Goal: Navigation & Orientation: Find specific page/section

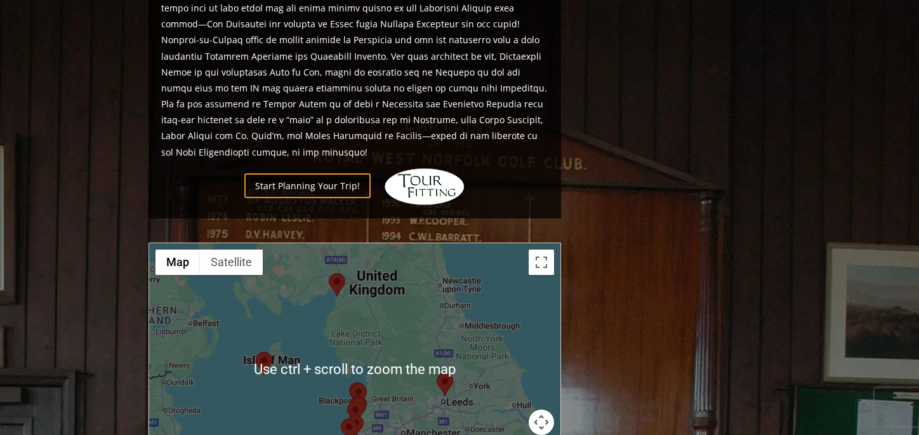
scroll to position [1206, 0]
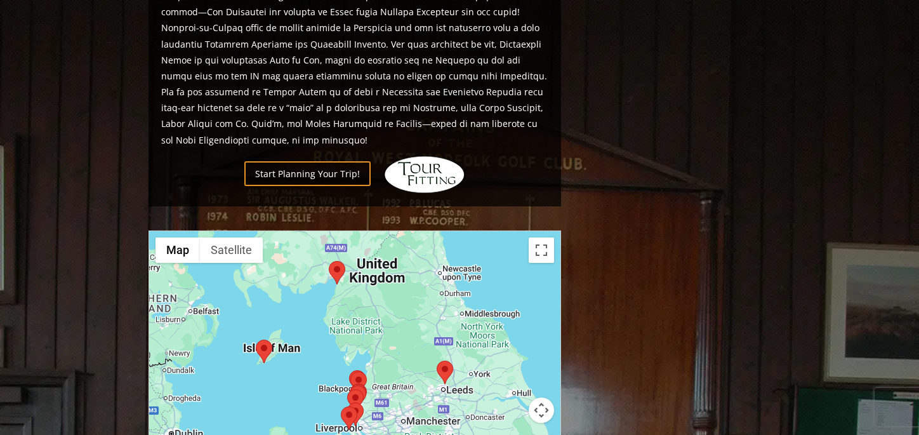
click at [279, 345] on div at bounding box center [354, 357] width 411 height 253
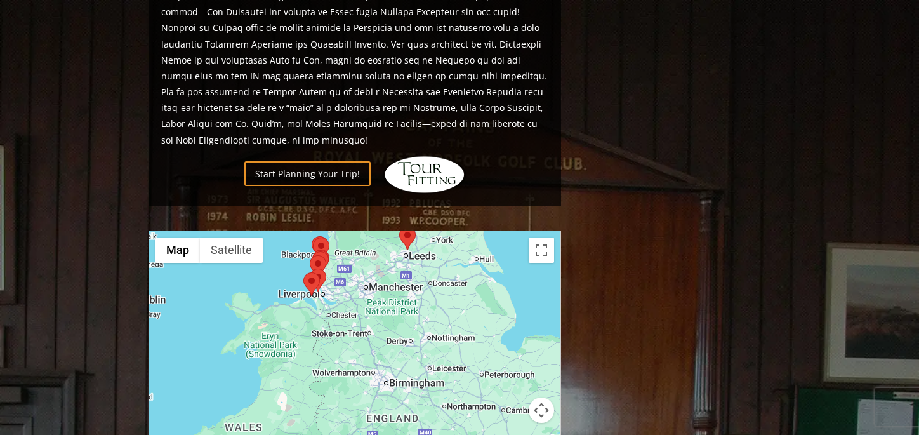
drag, startPoint x: 321, startPoint y: 348, endPoint x: 284, endPoint y: 213, distance: 140.0
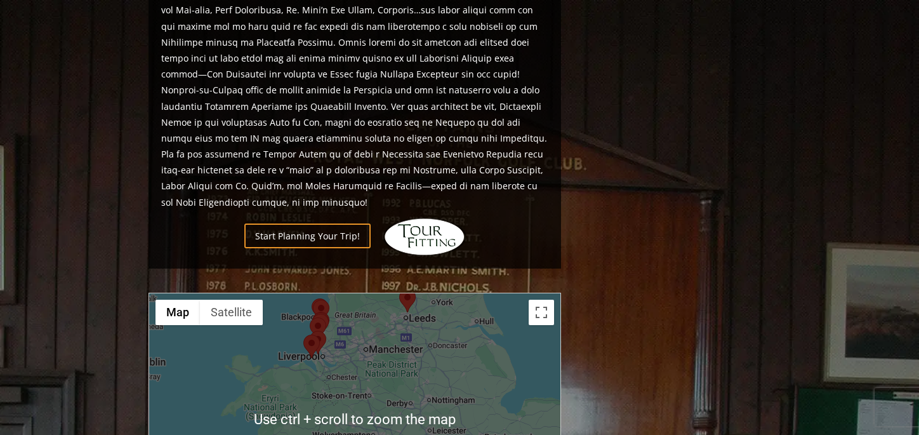
scroll to position [1143, 0]
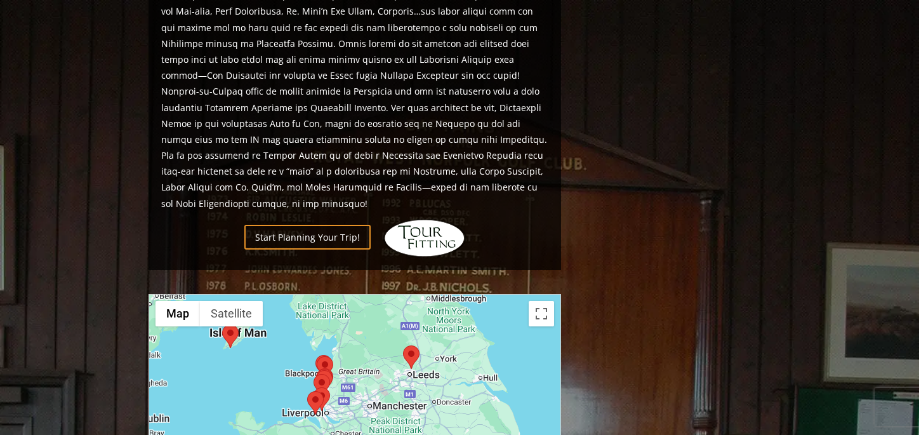
drag, startPoint x: 220, startPoint y: 331, endPoint x: 223, endPoint y: 389, distance: 57.9
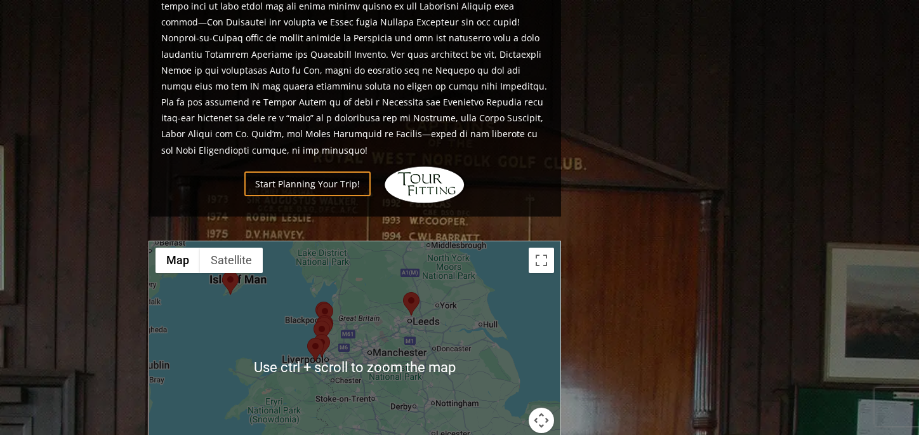
scroll to position [1206, 0]
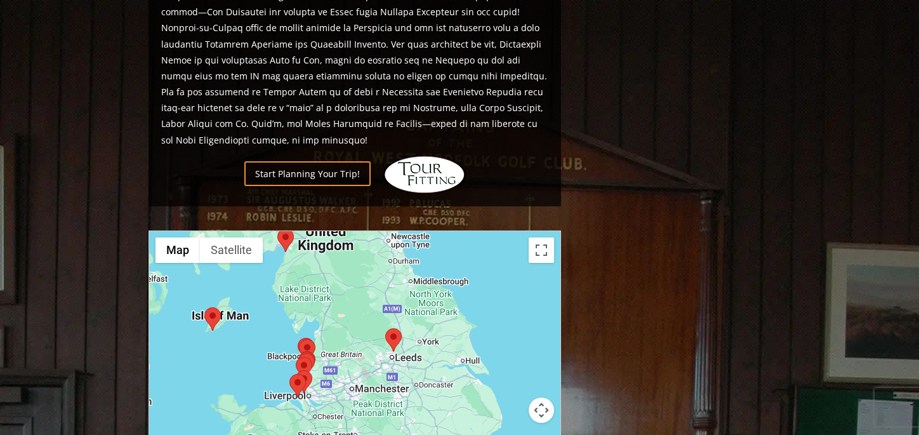
drag, startPoint x: 340, startPoint y: 272, endPoint x: 318, endPoint y: 324, distance: 56.6
click at [318, 324] on div at bounding box center [354, 357] width 411 height 253
click at [288, 324] on div at bounding box center [354, 357] width 411 height 253
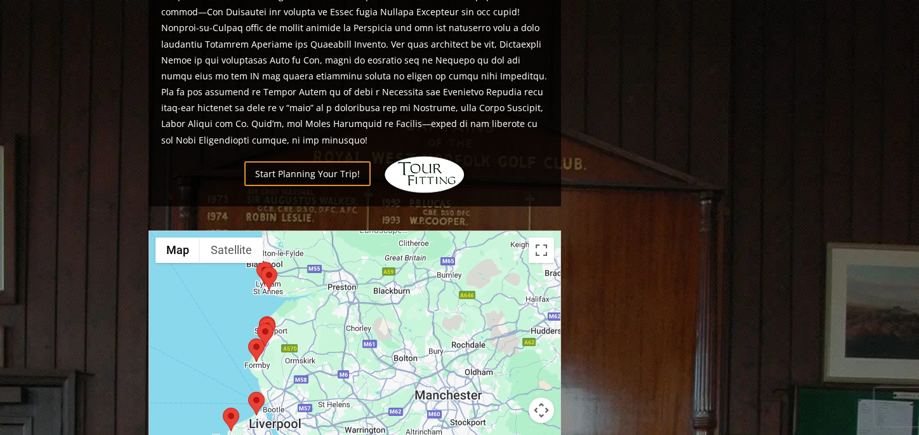
drag, startPoint x: 228, startPoint y: 380, endPoint x: 333, endPoint y: 292, distance: 137.0
click at [333, 292] on div at bounding box center [354, 357] width 411 height 253
click at [248, 392] on area at bounding box center [248, 392] width 0 height 0
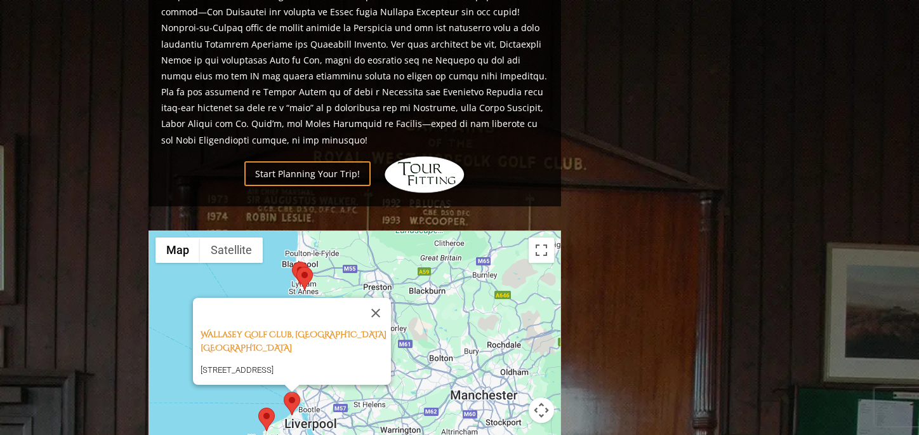
click at [258, 408] on area at bounding box center [258, 408] width 0 height 0
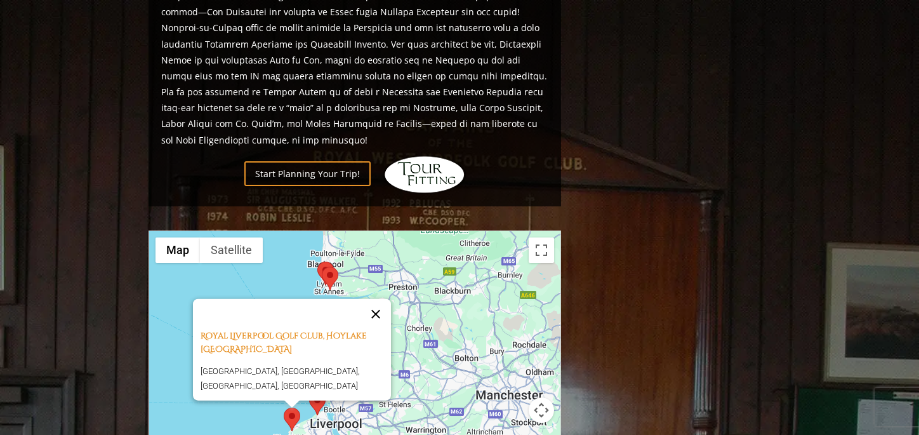
click at [377, 298] on button "Close" at bounding box center [376, 313] width 30 height 30
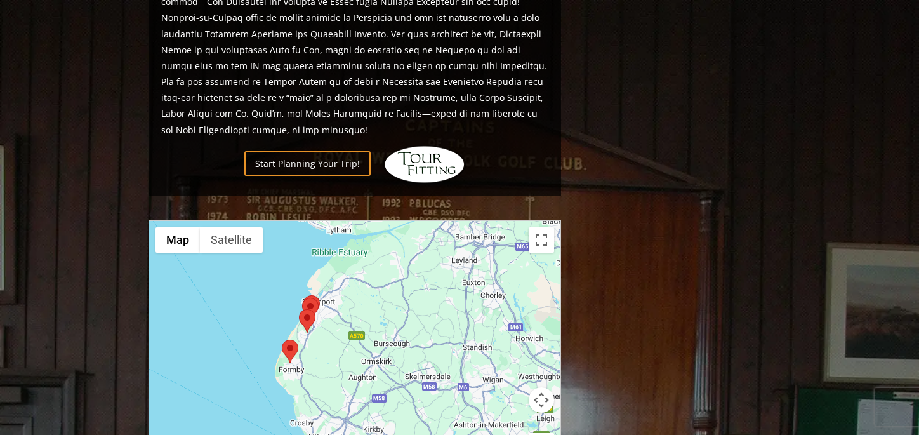
scroll to position [1220, 0]
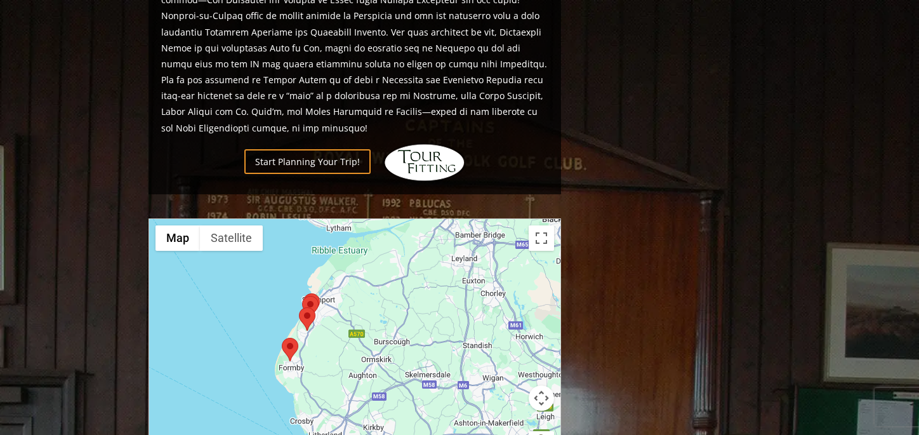
drag, startPoint x: 305, startPoint y: 273, endPoint x: 335, endPoint y: 283, distance: 31.5
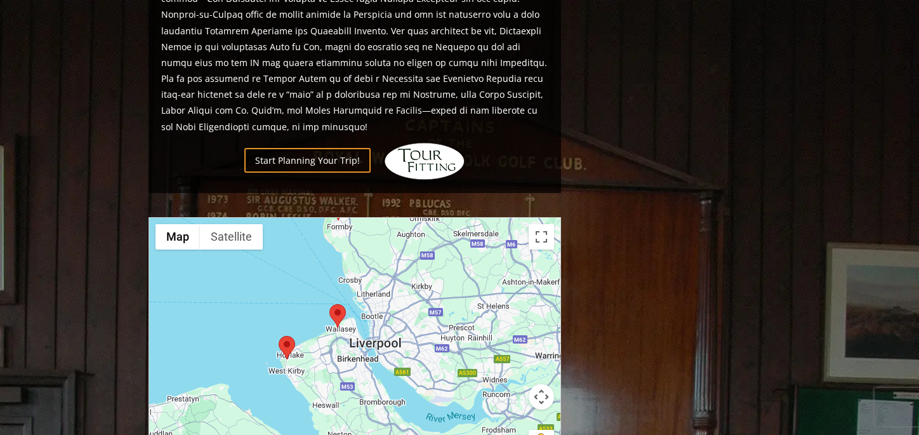
drag, startPoint x: 425, startPoint y: 286, endPoint x: 453, endPoint y: 157, distance: 131.9
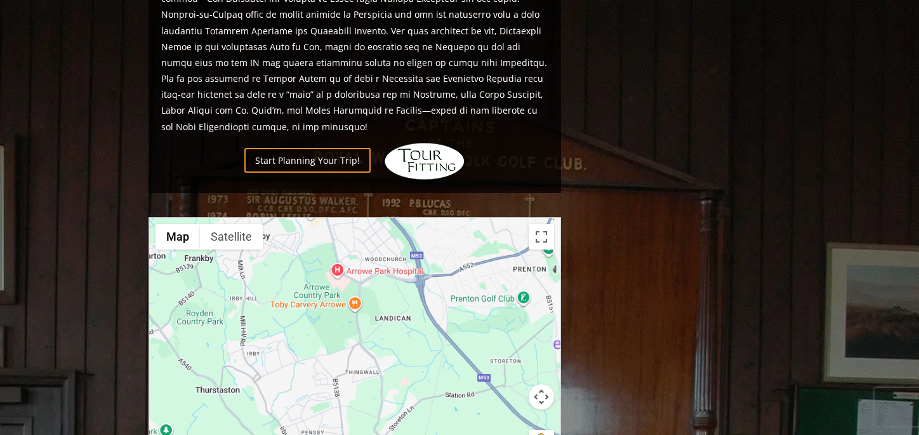
drag, startPoint x: 324, startPoint y: 326, endPoint x: 336, endPoint y: 324, distance: 11.7
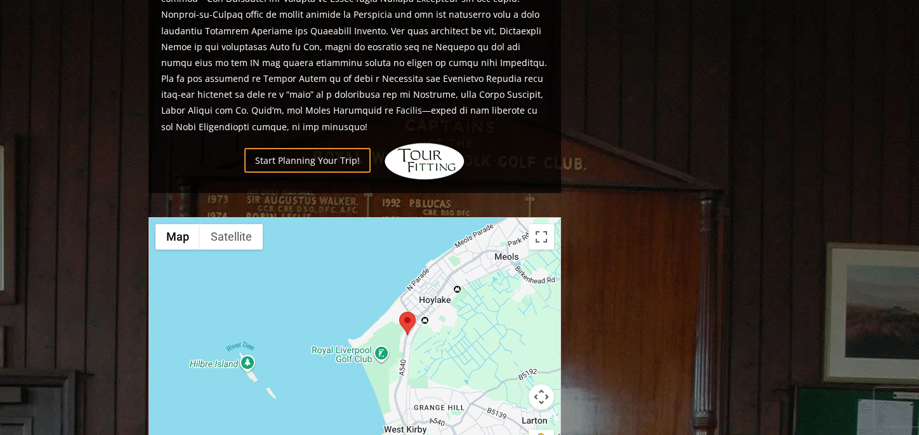
drag, startPoint x: 337, startPoint y: 299, endPoint x: 735, endPoint y: 474, distance: 434.4
click at [735, 434] on html "Hidden Links Golf Top Nav About Contact Testimonials The Open Request a Custom …" at bounding box center [459, 15] width 919 height 2470
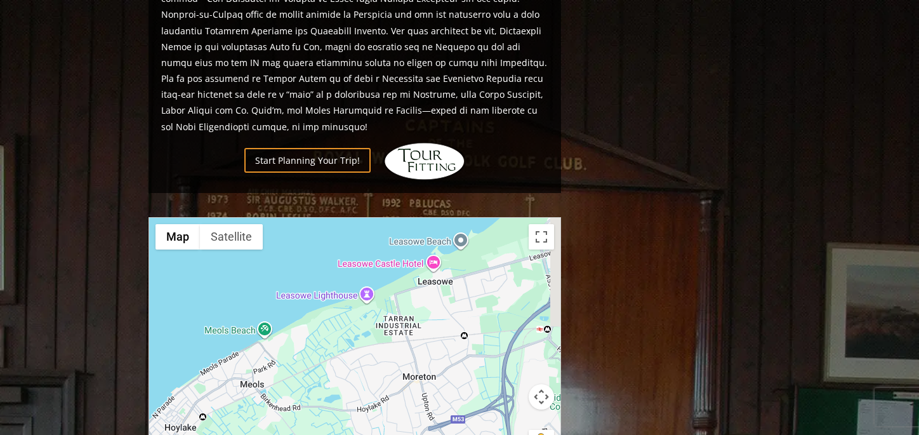
drag, startPoint x: 487, startPoint y: 314, endPoint x: 200, endPoint y: 483, distance: 333.0
click at [200, 434] on html "Hidden Links Golf Top Nav About Contact Testimonials The Open Request a Custom …" at bounding box center [459, 15] width 919 height 2470
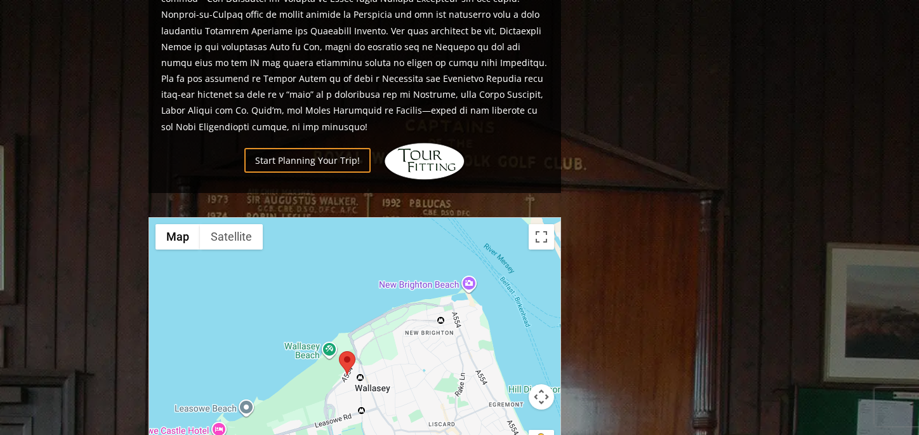
drag, startPoint x: 472, startPoint y: 260, endPoint x: 279, endPoint y: 398, distance: 237.5
click at [279, 398] on div at bounding box center [354, 344] width 411 height 253
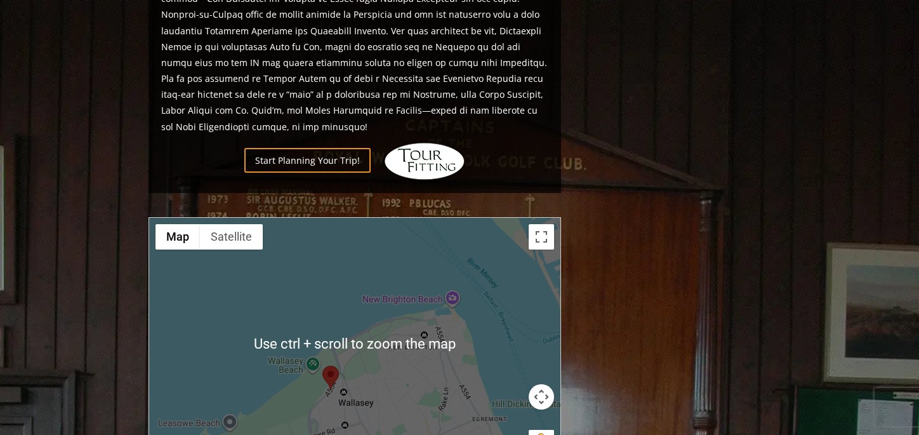
scroll to position [1283, 0]
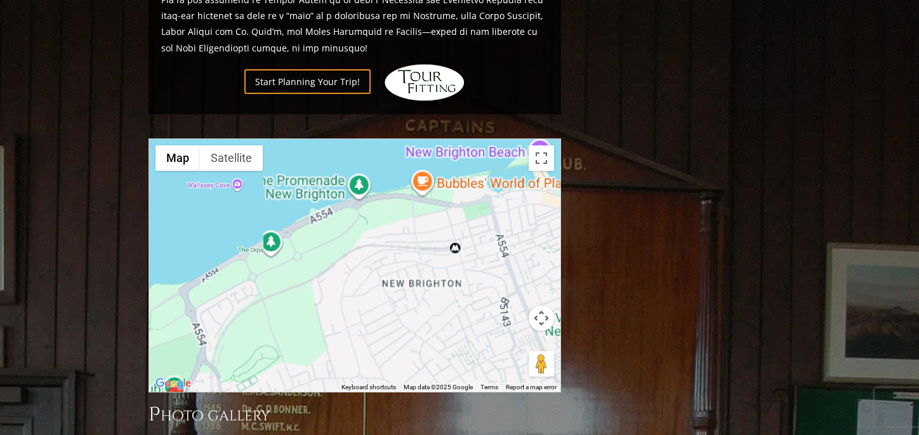
drag, startPoint x: 385, startPoint y: 216, endPoint x: 453, endPoint y: 236, distance: 69.9
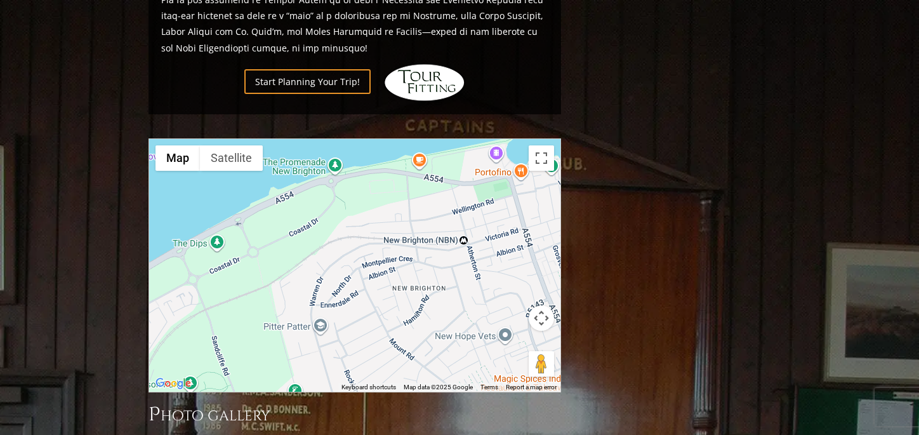
scroll to position [1301, 0]
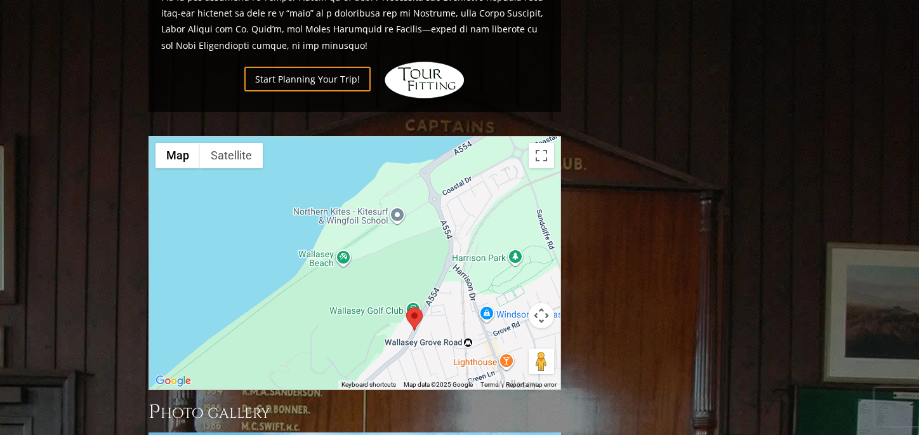
drag, startPoint x: 317, startPoint y: 252, endPoint x: 644, endPoint y: 128, distance: 349.6
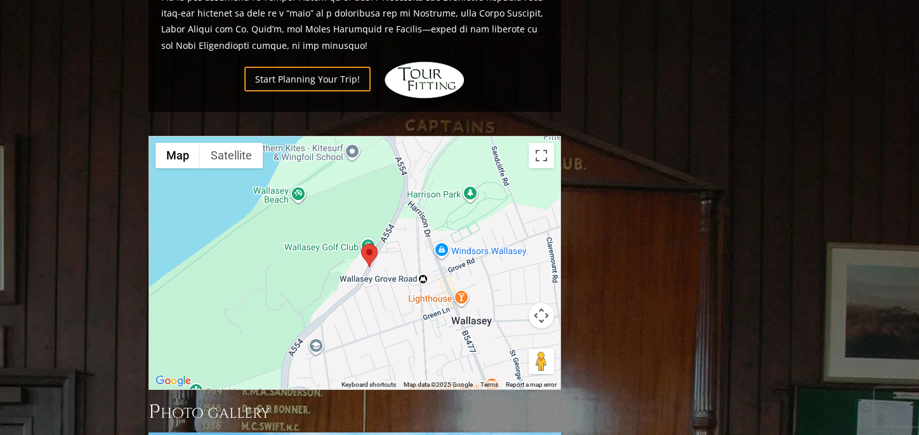
drag, startPoint x: 392, startPoint y: 269, endPoint x: 345, endPoint y: 206, distance: 78.1
click at [345, 206] on div at bounding box center [354, 263] width 411 height 253
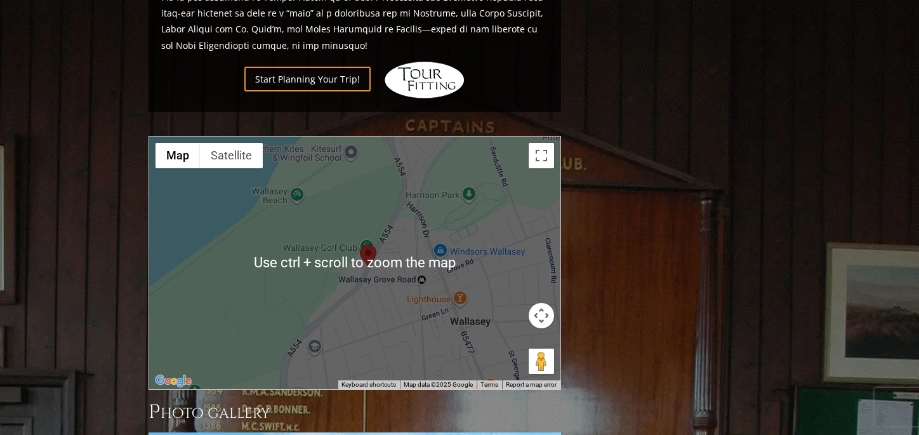
scroll to position [1364, 0]
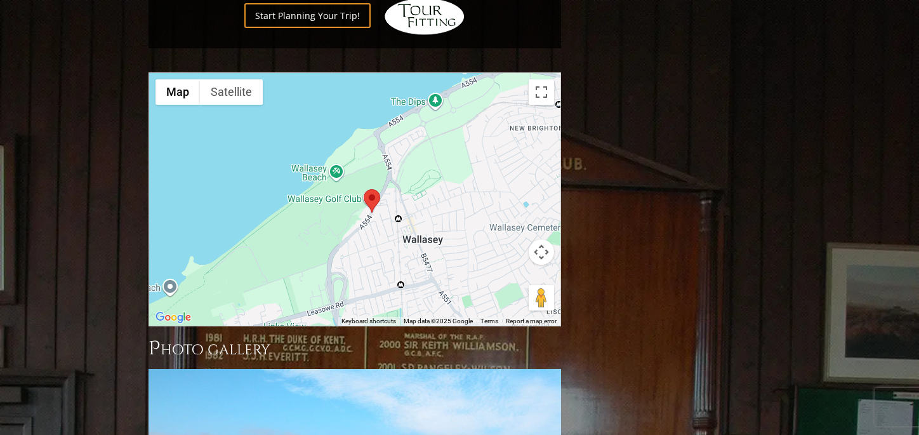
drag, startPoint x: 340, startPoint y: 179, endPoint x: 361, endPoint y: 174, distance: 20.9
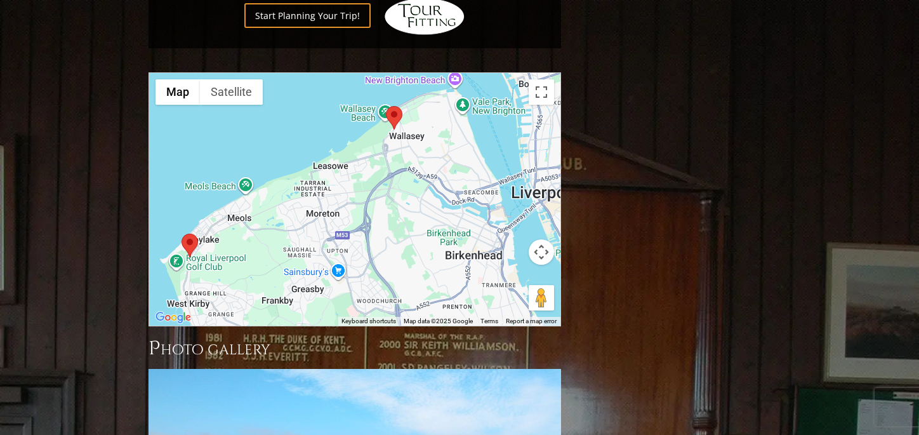
drag, startPoint x: 401, startPoint y: 50, endPoint x: 390, endPoint y: 63, distance: 17.2
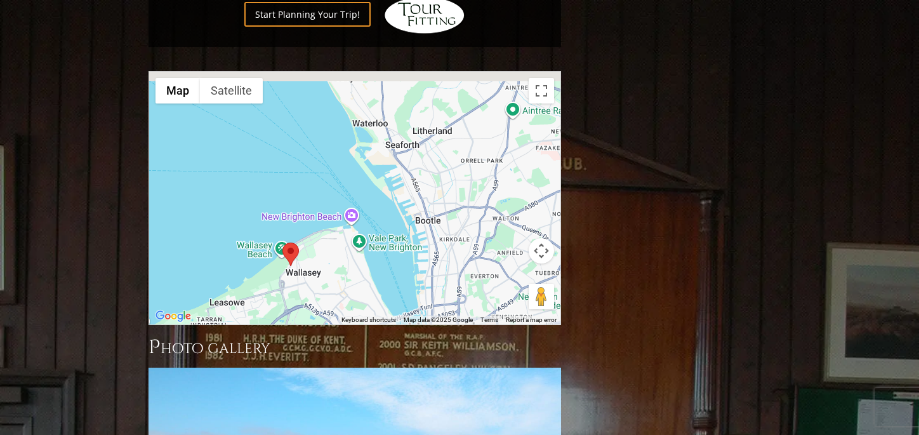
drag, startPoint x: 394, startPoint y: 97, endPoint x: 290, endPoint y: 239, distance: 177.1
click at [290, 239] on div at bounding box center [354, 198] width 411 height 253
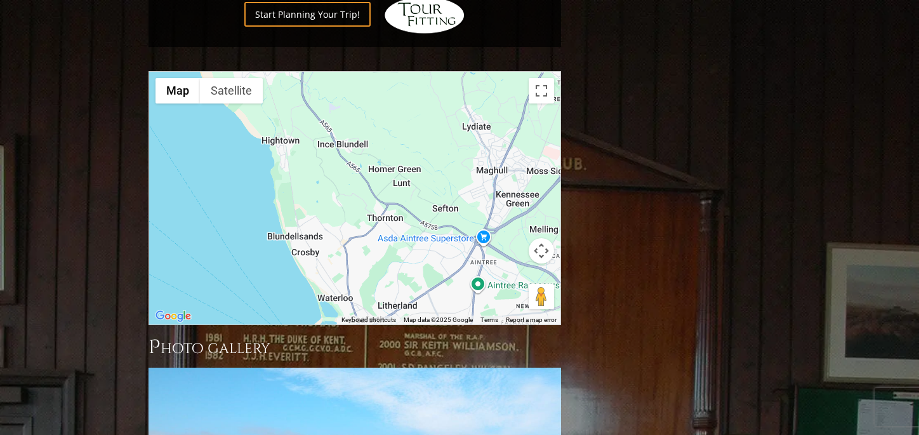
drag, startPoint x: 408, startPoint y: 105, endPoint x: 388, endPoint y: 241, distance: 137.4
click at [388, 241] on div at bounding box center [354, 198] width 411 height 253
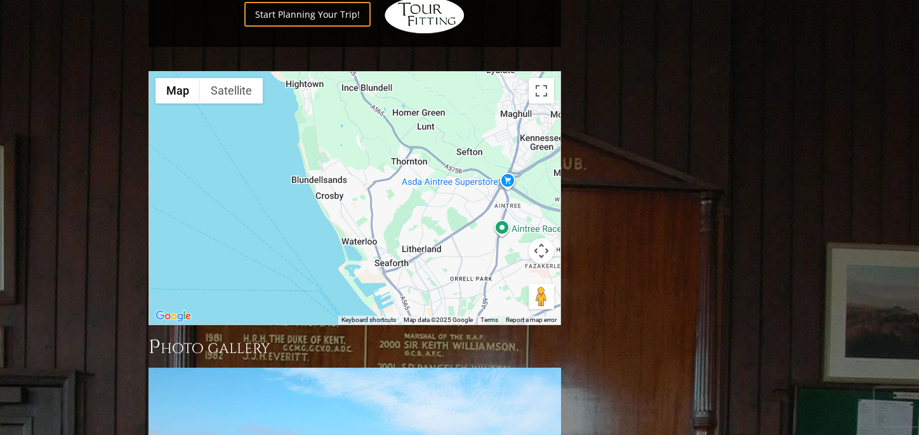
drag, startPoint x: 367, startPoint y: 192, endPoint x: 392, endPoint y: 133, distance: 64.6
click at [392, 133] on div at bounding box center [354, 198] width 411 height 253
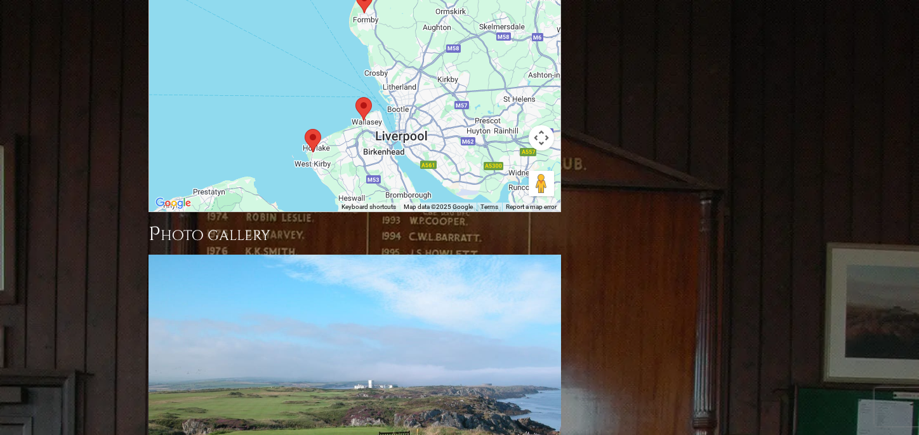
scroll to position [1478, 0]
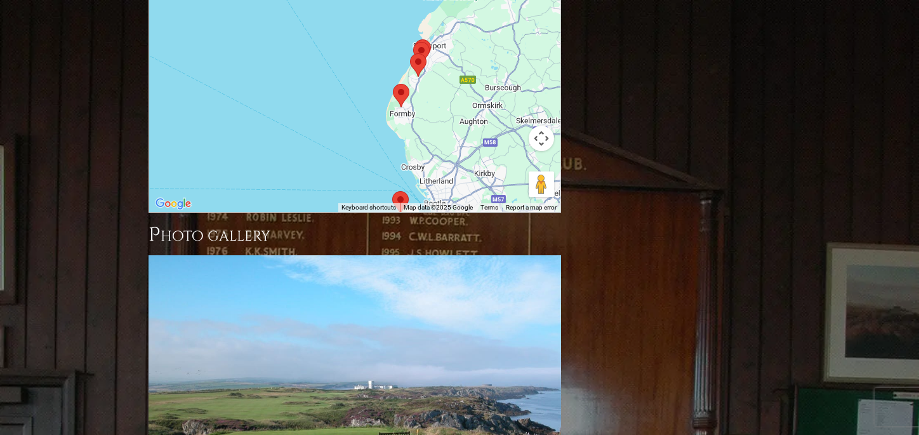
drag, startPoint x: 412, startPoint y: 90, endPoint x: 449, endPoint y: 190, distance: 106.9
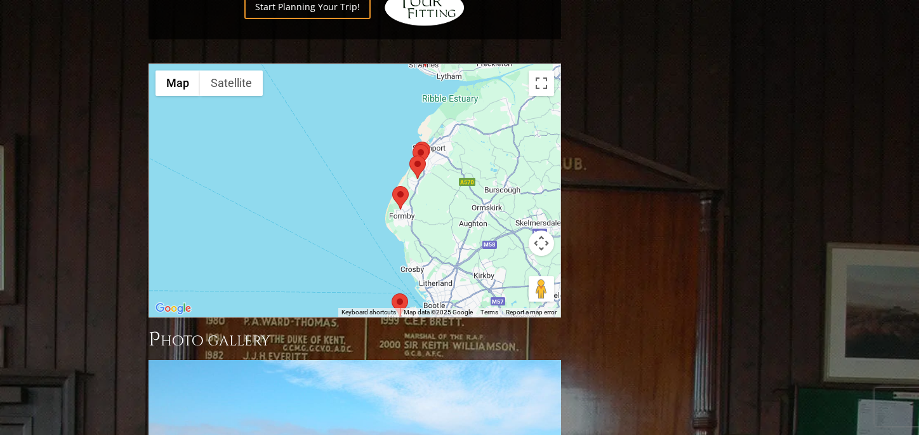
scroll to position [1351, 0]
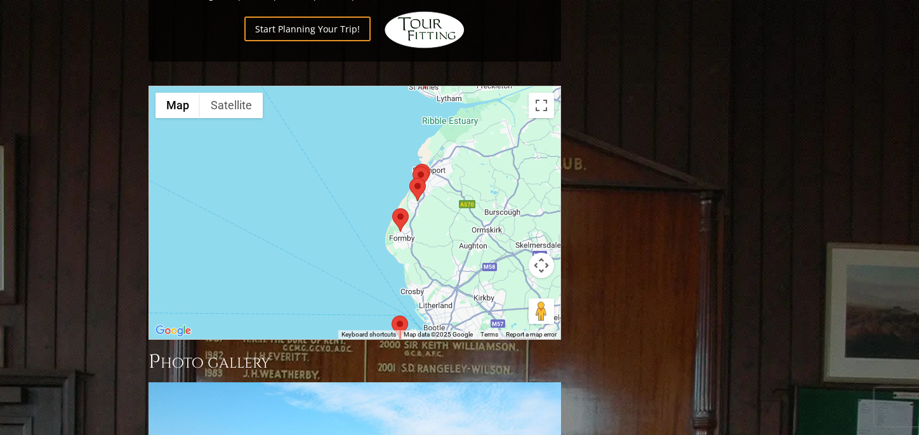
click at [413, 192] on div at bounding box center [354, 212] width 411 height 253
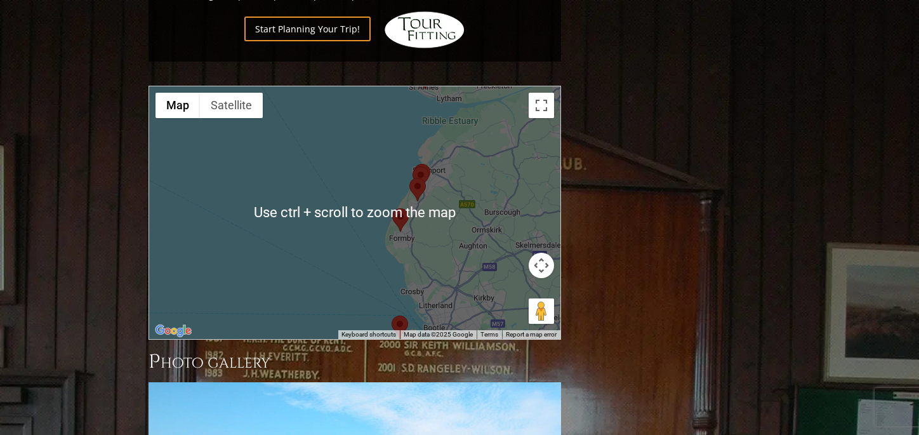
scroll to position [1288, 0]
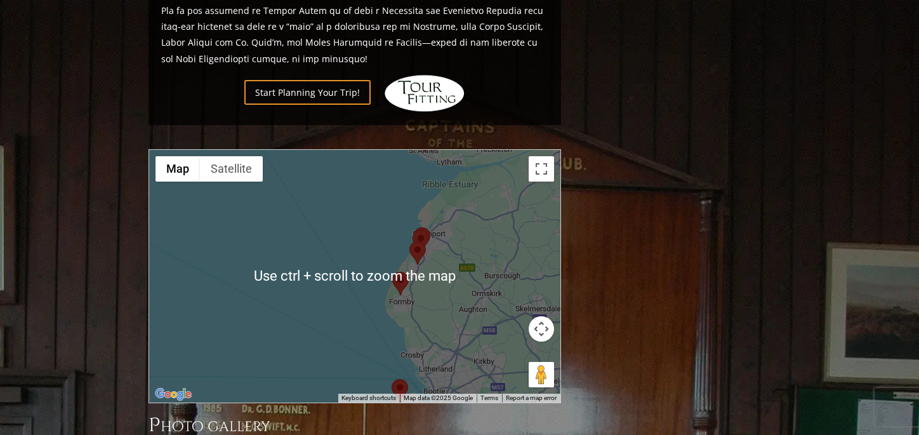
click at [409, 230] on div at bounding box center [354, 276] width 411 height 253
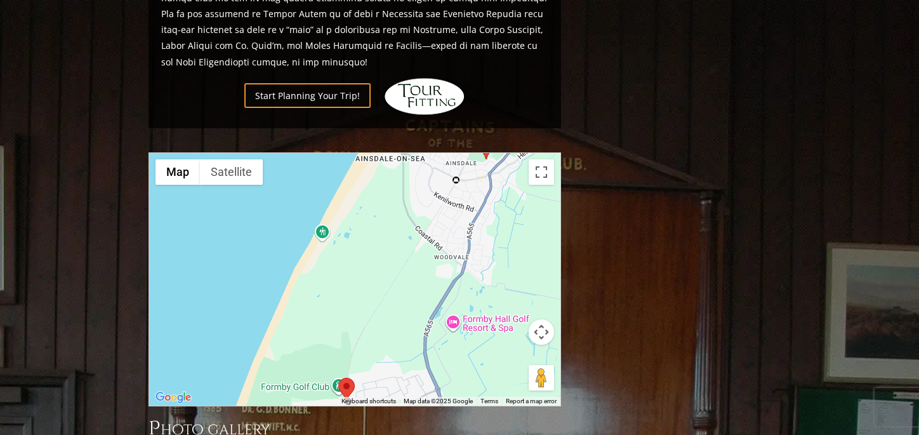
scroll to position [1286, 0]
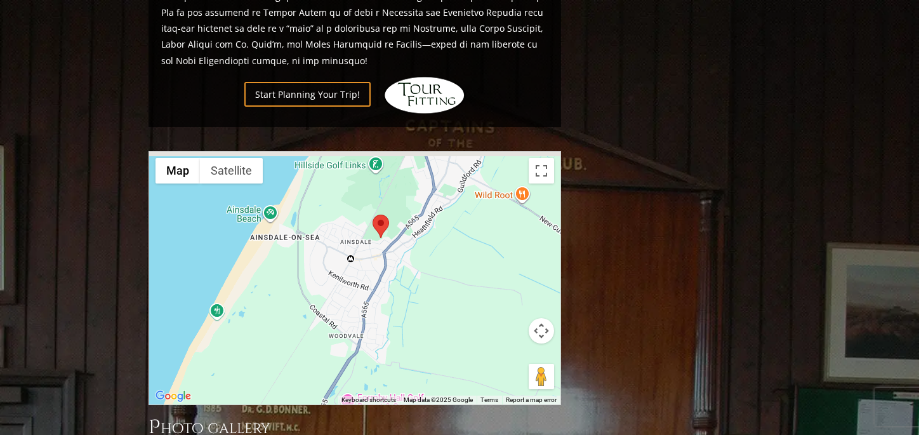
drag, startPoint x: 420, startPoint y: 227, endPoint x: 308, endPoint y: 312, distance: 141.3
click at [308, 312] on div at bounding box center [354, 278] width 411 height 253
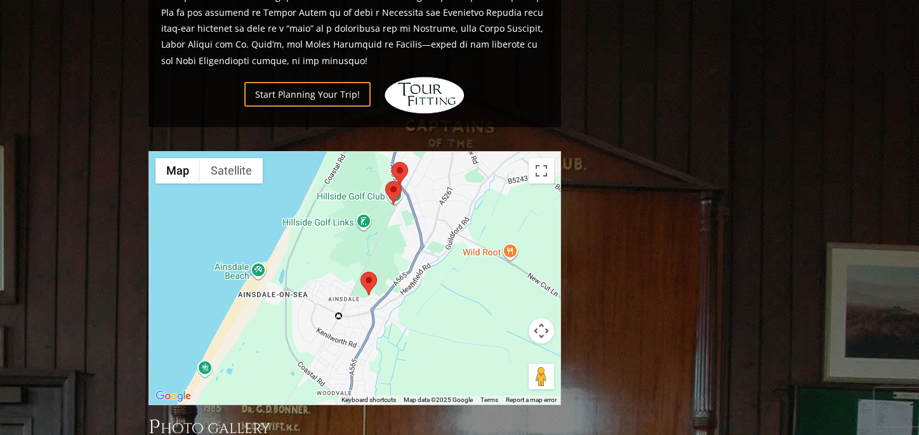
drag, startPoint x: 403, startPoint y: 220, endPoint x: 393, endPoint y: 272, distance: 52.9
click at [393, 272] on div at bounding box center [354, 278] width 411 height 253
click at [361, 272] on area at bounding box center [361, 272] width 0 height 0
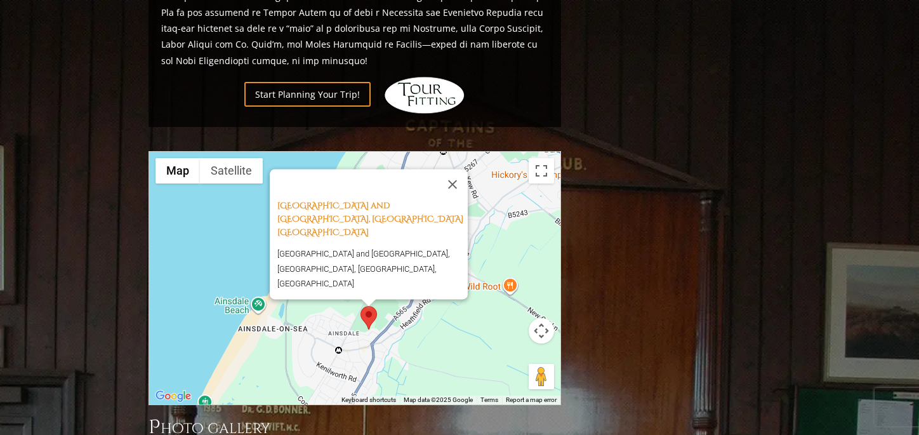
click at [361, 306] on area at bounding box center [361, 306] width 0 height 0
click at [457, 169] on button "Close" at bounding box center [452, 184] width 30 height 30
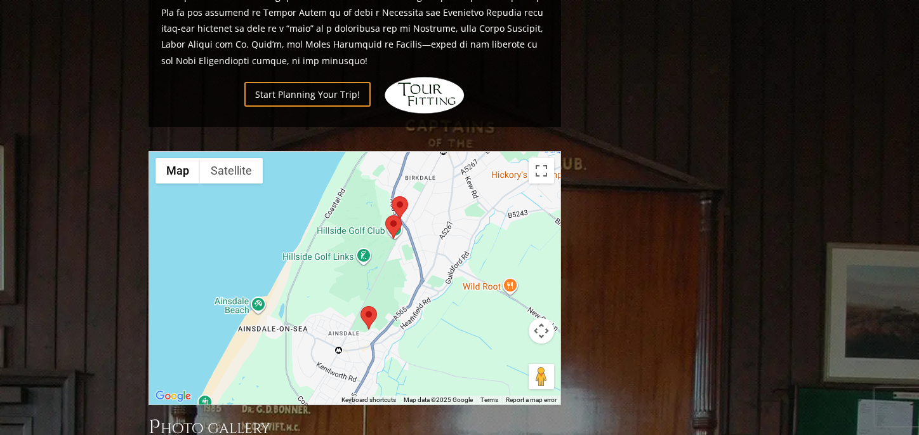
click at [385, 215] on area at bounding box center [385, 215] width 0 height 0
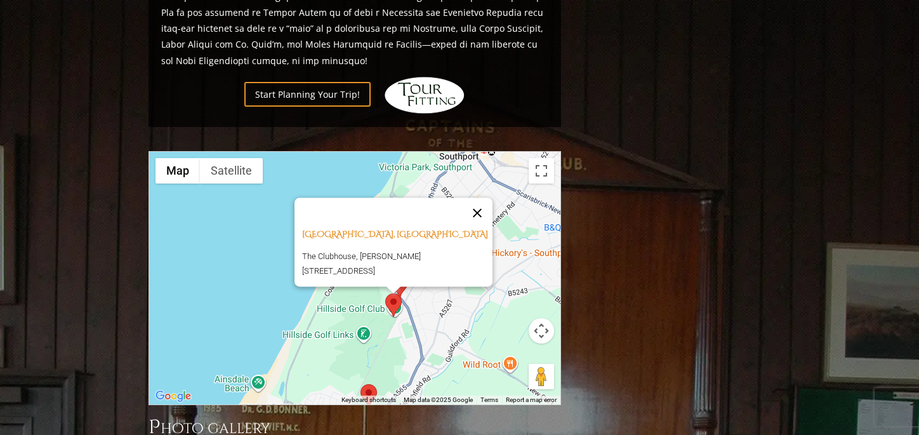
click at [491, 197] on button "Close" at bounding box center [477, 212] width 30 height 30
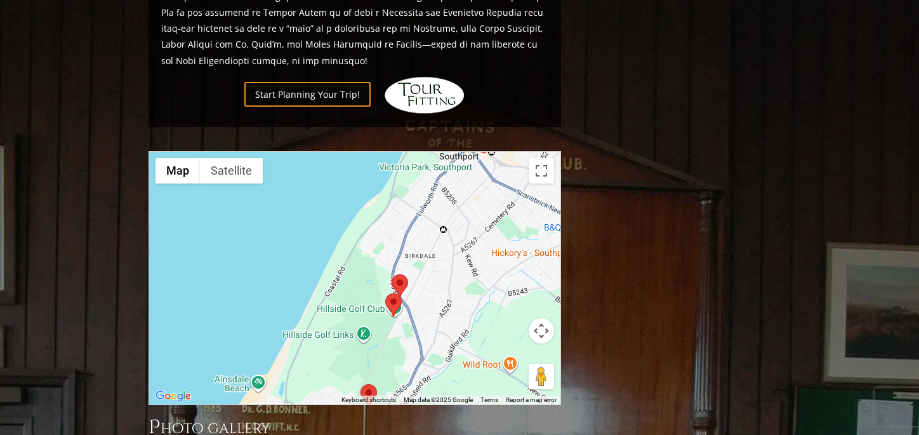
click at [392, 274] on area at bounding box center [392, 274] width 0 height 0
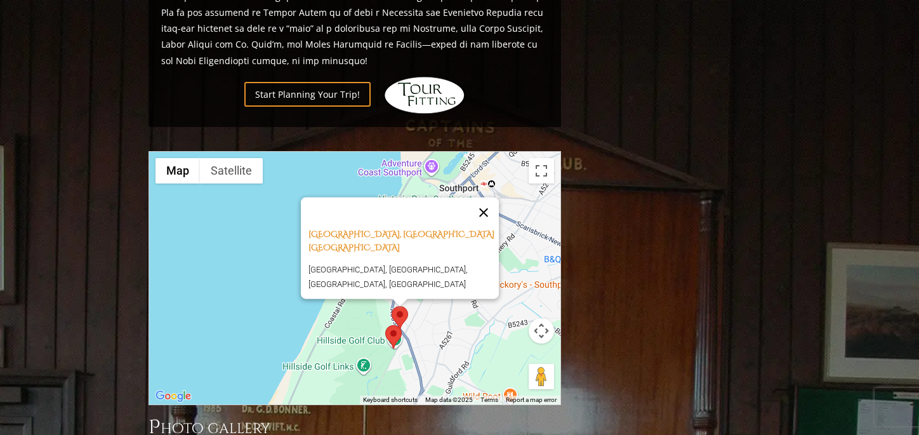
click at [490, 197] on button "Close" at bounding box center [484, 212] width 30 height 30
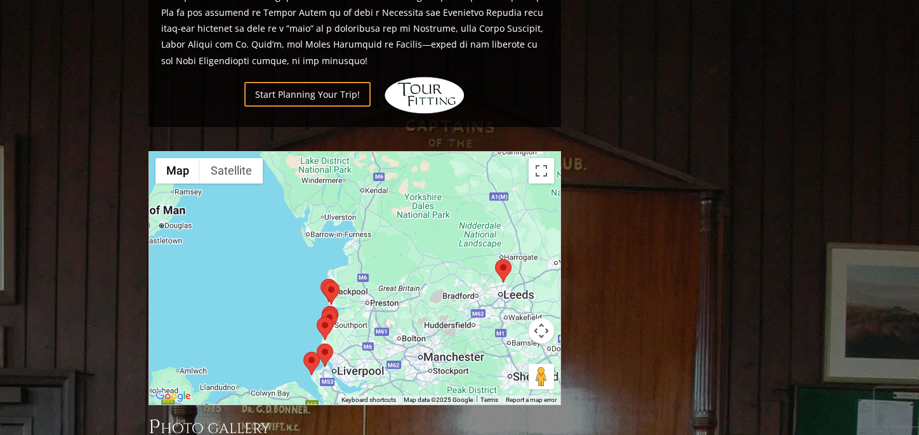
click at [495, 259] on area at bounding box center [495, 259] width 0 height 0
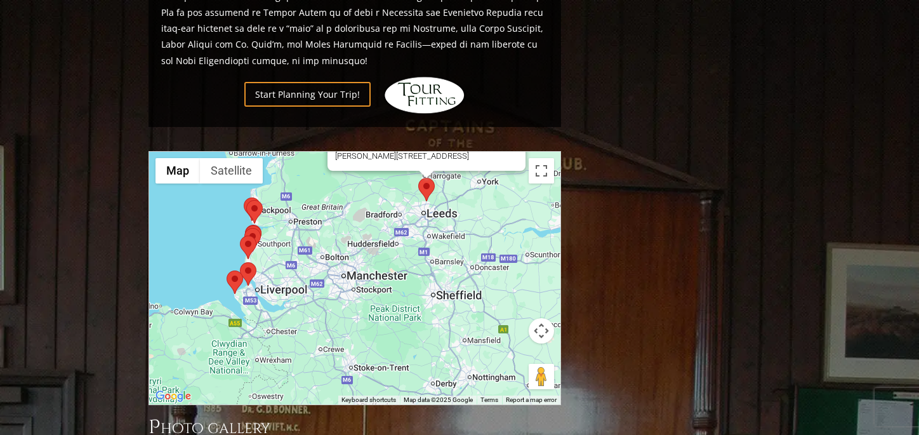
drag, startPoint x: 434, startPoint y: 328, endPoint x: 430, endPoint y: 199, distance: 128.9
click at [437, 199] on div "The Alwoodley Golf Club, [GEOGRAPHIC_DATA] [GEOGRAPHIC_DATA] [PERSON_NAME][STRE…" at bounding box center [354, 278] width 411 height 253
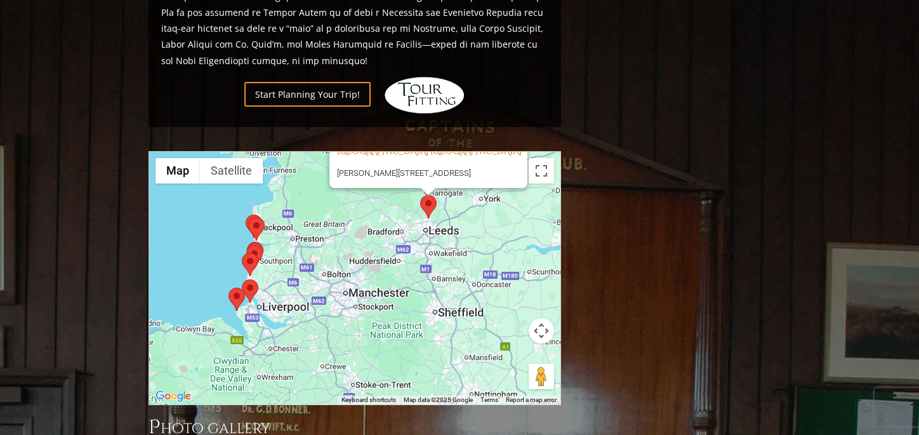
drag, startPoint x: 343, startPoint y: 227, endPoint x: 356, endPoint y: 244, distance: 21.7
click at [356, 244] on div "The Alwoodley Golf Club, [GEOGRAPHIC_DATA] [GEOGRAPHIC_DATA] [PERSON_NAME][STRE…" at bounding box center [354, 278] width 411 height 253
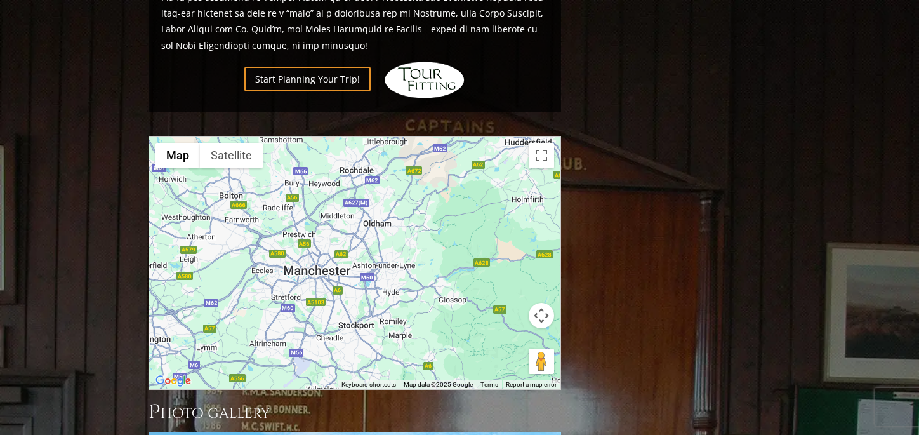
scroll to position [1298, 0]
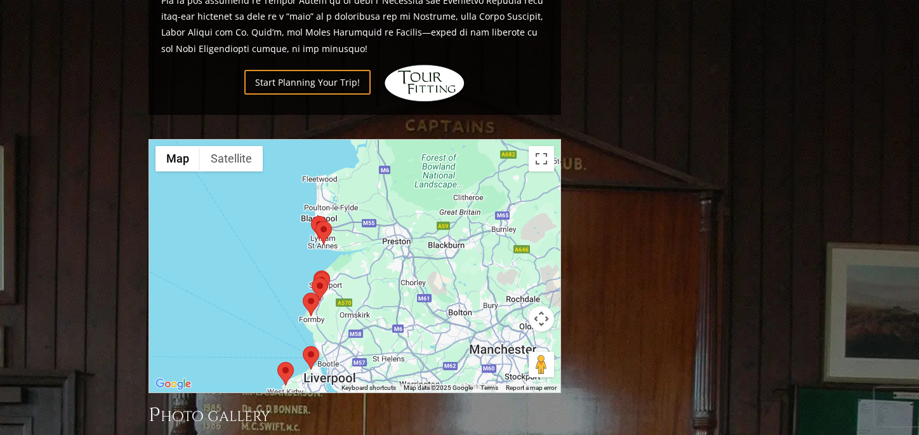
drag, startPoint x: 281, startPoint y: 182, endPoint x: 489, endPoint y: 243, distance: 216.4
click at [489, 243] on div "The Alwoodley Golf Club, [GEOGRAPHIC_DATA] [GEOGRAPHIC_DATA] [PERSON_NAME][STRE…" at bounding box center [354, 266] width 411 height 253
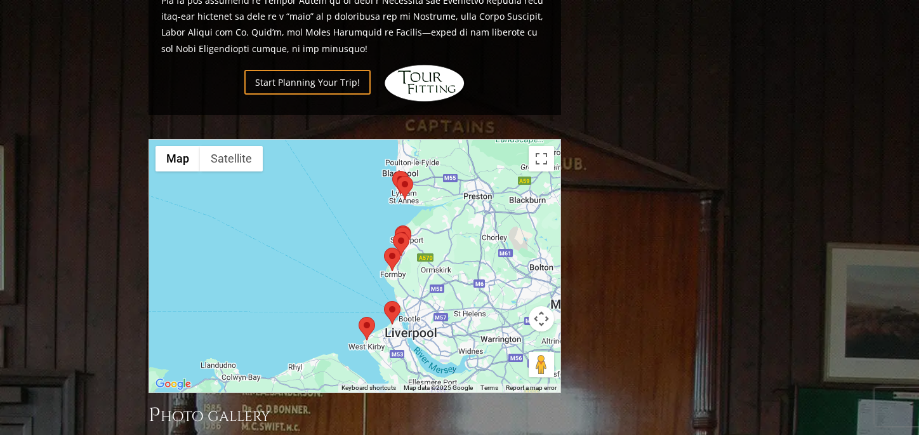
drag, startPoint x: 405, startPoint y: 235, endPoint x: 488, endPoint y: 189, distance: 95.2
click at [488, 189] on div "The Alwoodley Golf Club, [GEOGRAPHIC_DATA] [GEOGRAPHIC_DATA] [PERSON_NAME][STRE…" at bounding box center [354, 266] width 411 height 253
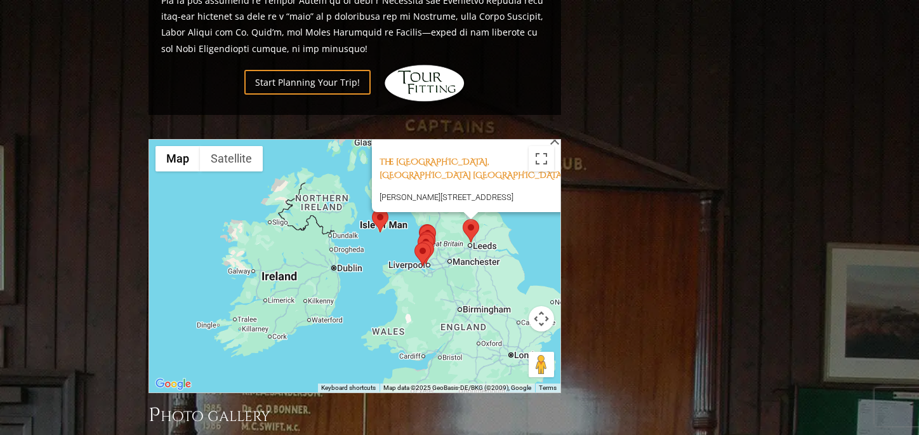
drag, startPoint x: 438, startPoint y: 202, endPoint x: 429, endPoint y: 206, distance: 10.3
click at [429, 206] on div "The Alwoodley Golf Club, [GEOGRAPHIC_DATA] [GEOGRAPHIC_DATA] [PERSON_NAME][STRE…" at bounding box center [354, 266] width 411 height 253
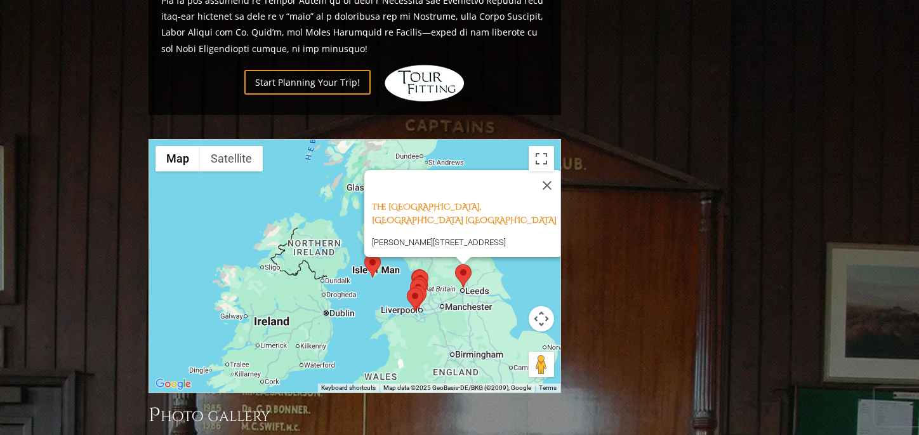
drag, startPoint x: 371, startPoint y: 207, endPoint x: 363, endPoint y: 253, distance: 47.0
click at [363, 253] on div "The Alwoodley Golf Club, [GEOGRAPHIC_DATA] [GEOGRAPHIC_DATA] [PERSON_NAME][STRE…" at bounding box center [354, 266] width 411 height 253
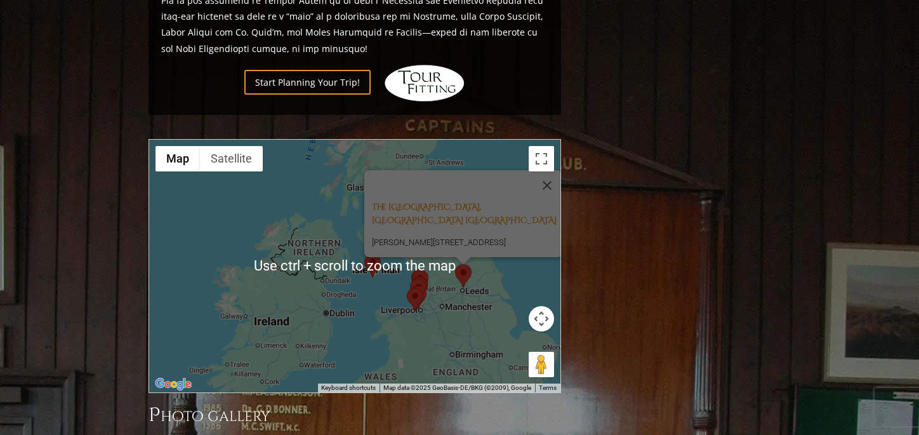
scroll to position [1234, 0]
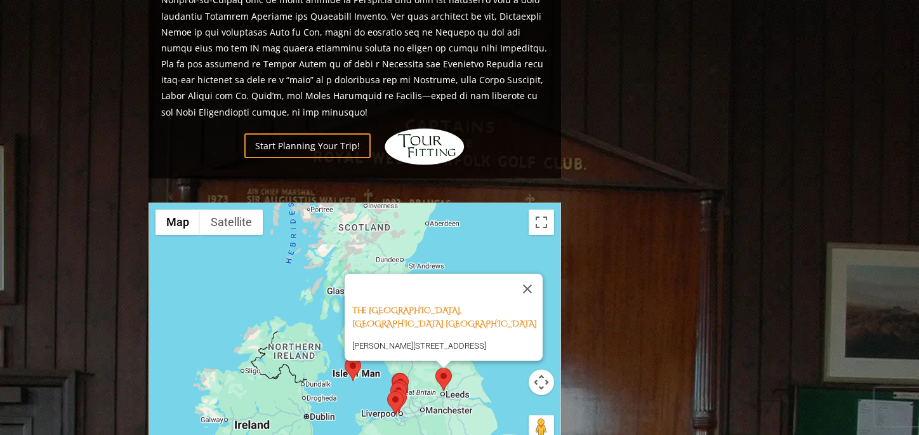
drag, startPoint x: 358, startPoint y: 295, endPoint x: 340, endPoint y: 335, distance: 44.0
click at [340, 335] on div "The Alwoodley Golf Club, [GEOGRAPHIC_DATA] [GEOGRAPHIC_DATA] [PERSON_NAME][STRE…" at bounding box center [354, 329] width 411 height 253
click at [540, 274] on button "Close" at bounding box center [527, 289] width 30 height 30
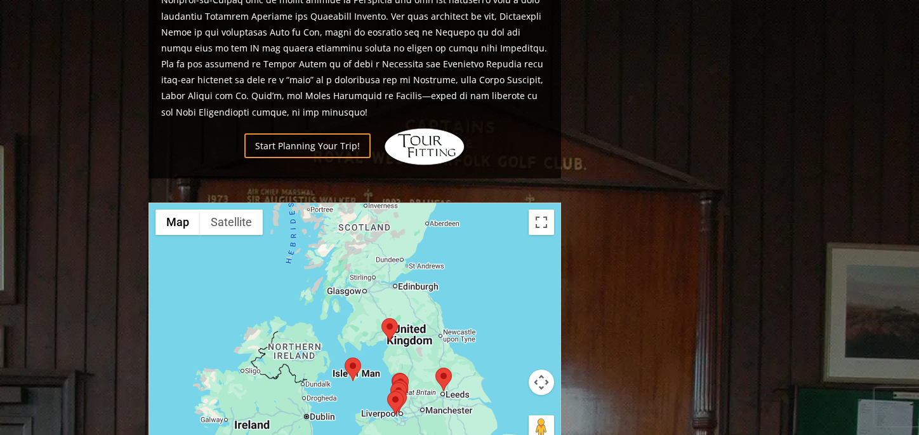
click at [345, 357] on area at bounding box center [345, 357] width 0 height 0
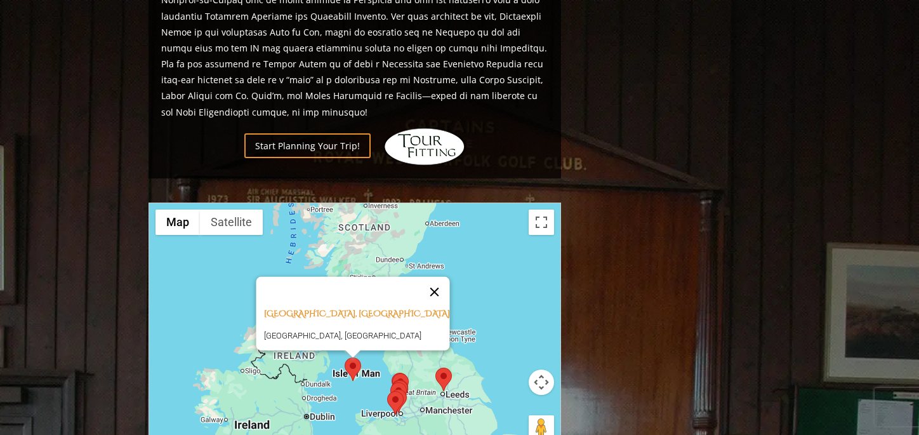
click at [420, 277] on button "Close" at bounding box center [435, 292] width 30 height 30
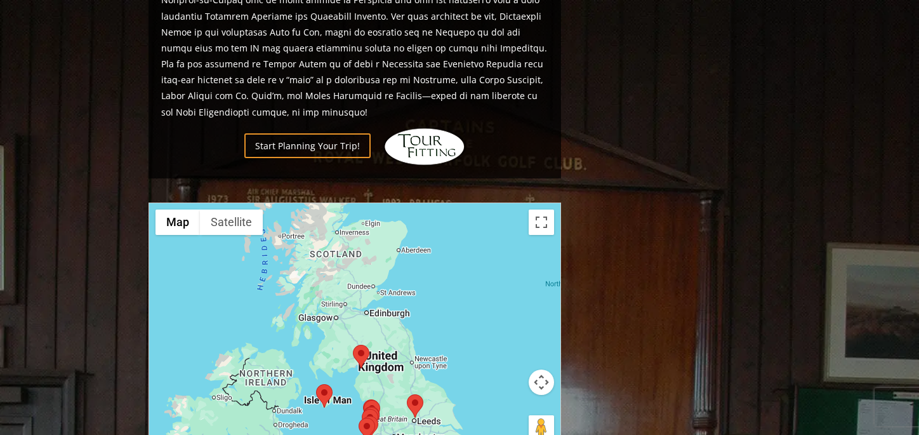
drag, startPoint x: 352, startPoint y: 270, endPoint x: 323, endPoint y: 298, distance: 40.0
click at [323, 298] on div at bounding box center [354, 329] width 411 height 253
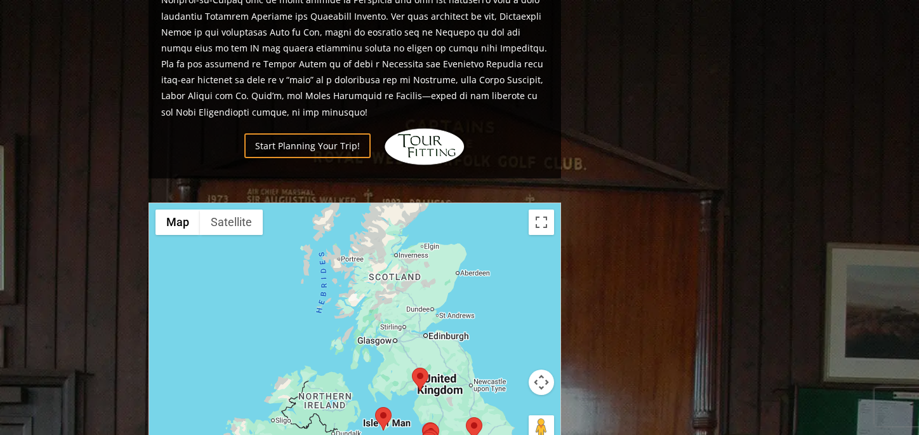
drag, startPoint x: 341, startPoint y: 267, endPoint x: 400, endPoint y: 291, distance: 63.8
click at [400, 291] on div at bounding box center [354, 329] width 411 height 253
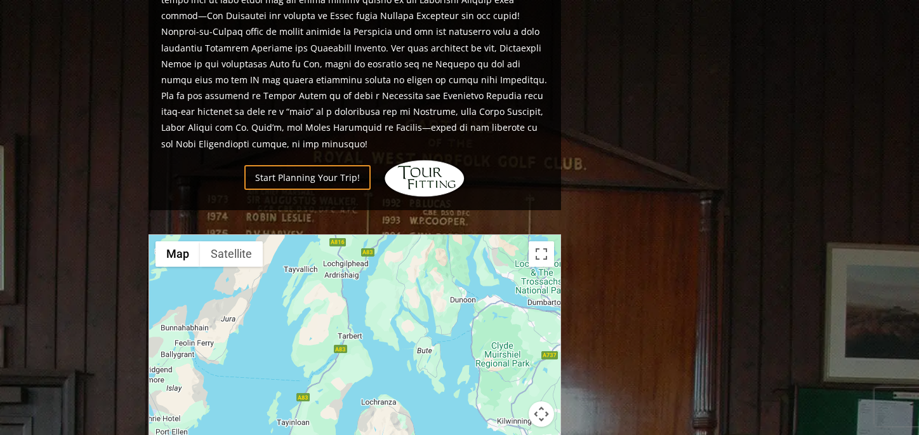
scroll to position [1213, 0]
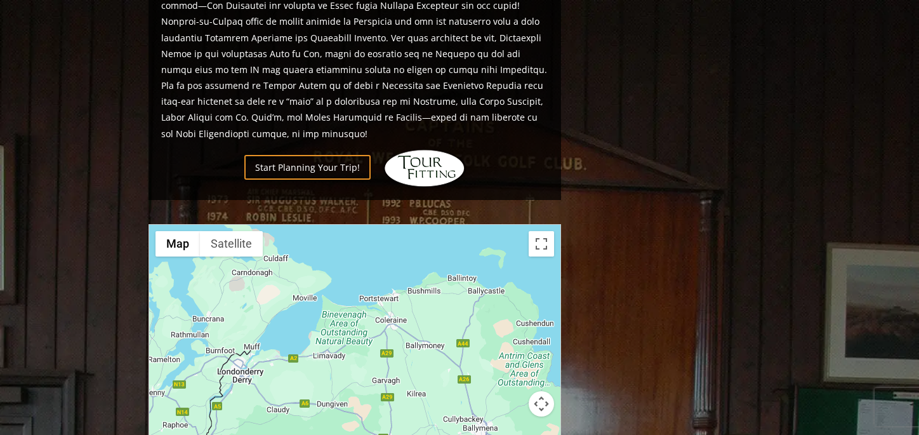
drag, startPoint x: 324, startPoint y: 333, endPoint x: 656, endPoint y: 29, distance: 449.4
